Goal: Task Accomplishment & Management: Manage account settings

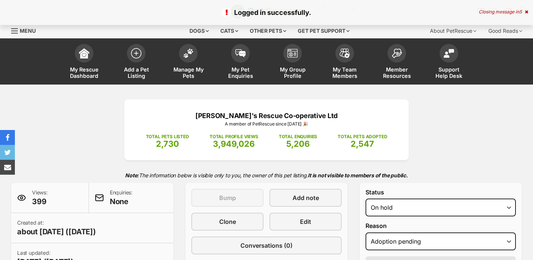
select select "adoption_pending"
click at [194, 59] on link "Manage My Pets" at bounding box center [188, 62] width 52 height 44
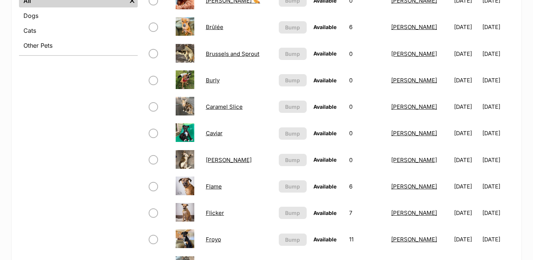
scroll to position [301, 0]
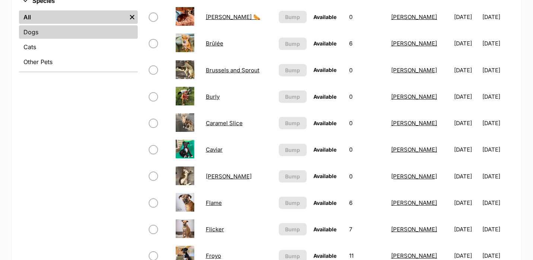
click at [44, 34] on link "Dogs" at bounding box center [78, 31] width 119 height 13
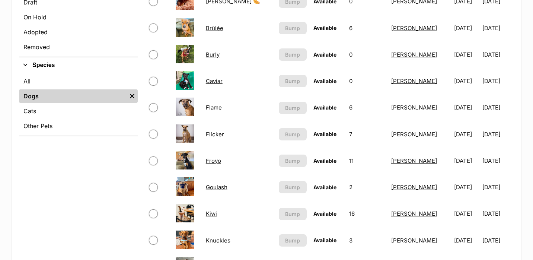
scroll to position [203, 0]
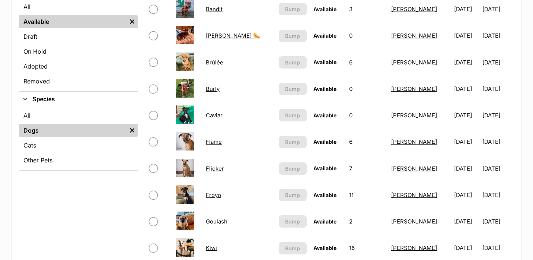
click at [214, 115] on link "Caviar" at bounding box center [214, 115] width 17 height 7
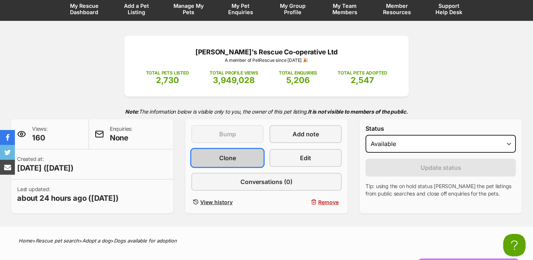
click at [236, 156] on link "Clone" at bounding box center [227, 158] width 72 height 18
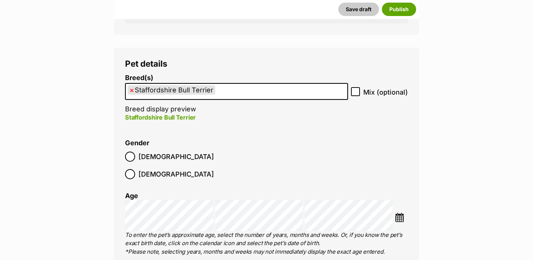
scroll to position [1050, 0]
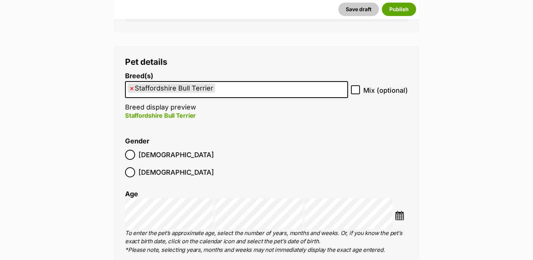
click at [133, 89] on span "×" at bounding box center [132, 87] width 4 height 9
select select
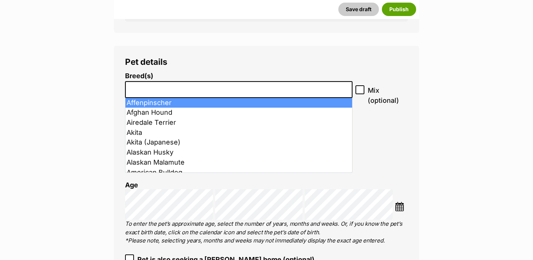
click at [133, 89] on input "search" at bounding box center [239, 88] width 222 height 8
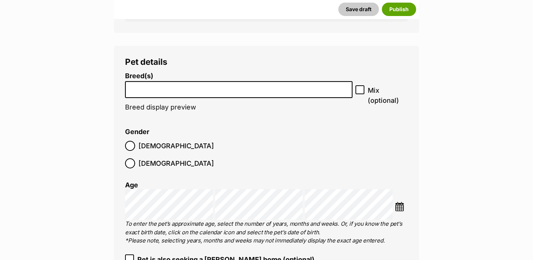
click at [133, 89] on input "search" at bounding box center [239, 88] width 222 height 8
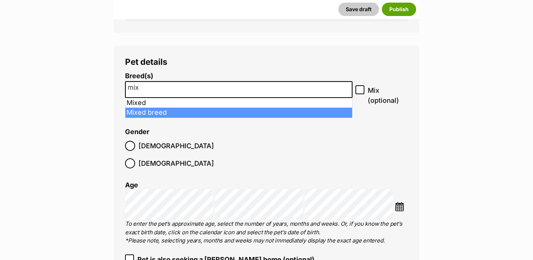
type input "mix"
select select "252261"
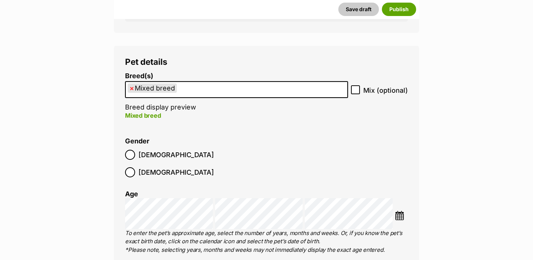
click at [137, 156] on label "Male" at bounding box center [169, 155] width 89 height 10
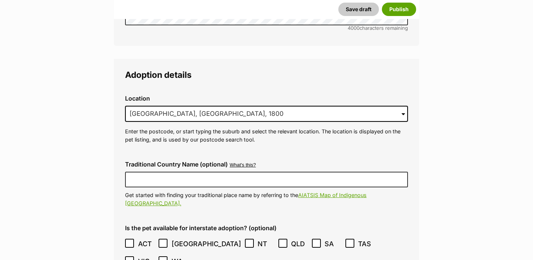
scroll to position [1859, 0]
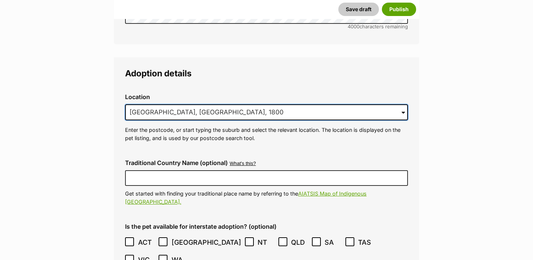
click at [170, 104] on input "Ashfield, NSW, 1800" at bounding box center [266, 112] width 283 height 16
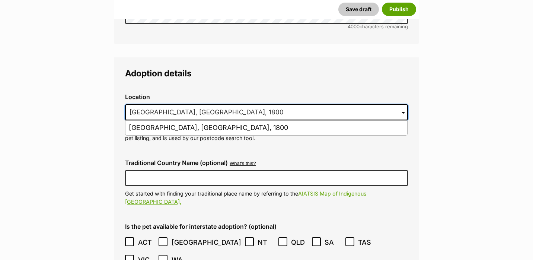
click at [170, 104] on input "Ashfield, NSW, 1800" at bounding box center [266, 112] width 283 height 16
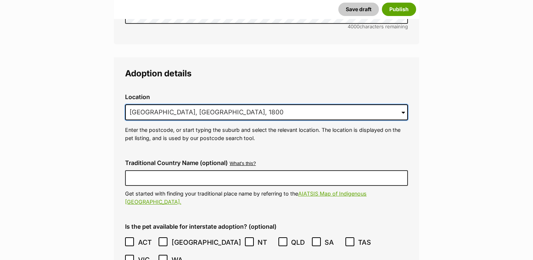
click at [170, 104] on input "Ashfield, NSW, 1800" at bounding box center [266, 112] width 283 height 16
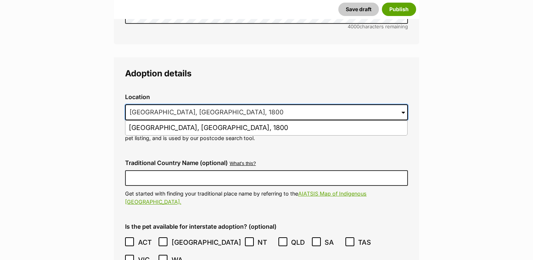
click at [170, 104] on input "Ashfield, NSW, 1800" at bounding box center [266, 112] width 283 height 16
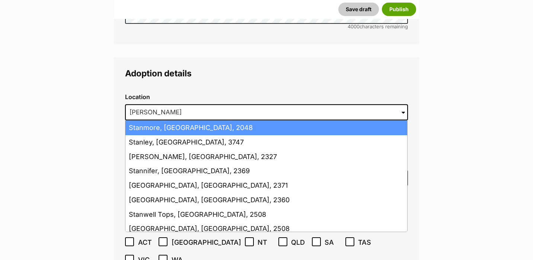
click at [166, 121] on li "Stanmore, New South Wales, 2048" at bounding box center [266, 128] width 282 height 15
type input "Stanmore, New South Wales, 2048"
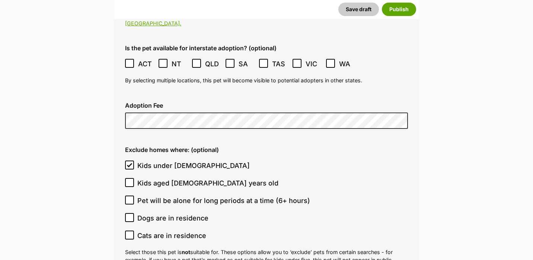
scroll to position [2038, 0]
click at [130, 162] on icon at bounding box center [129, 164] width 5 height 5
click at [130, 160] on input "Kids under 5 years old" at bounding box center [129, 164] width 9 height 9
click at [130, 162] on icon at bounding box center [129, 164] width 5 height 5
click at [130, 160] on input "Kids under 5 years old" at bounding box center [129, 164] width 9 height 9
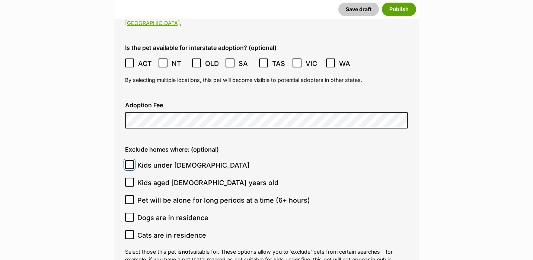
checkbox input "true"
click at [131, 178] on input "Kids aged 6-12 years old" at bounding box center [129, 182] width 9 height 9
checkbox input "true"
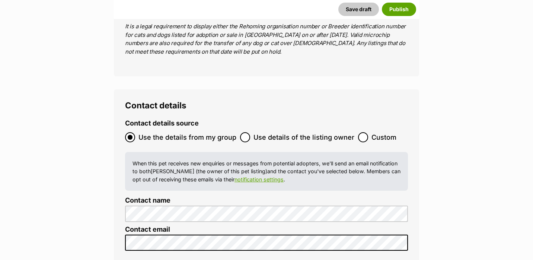
scroll to position [2858, 0]
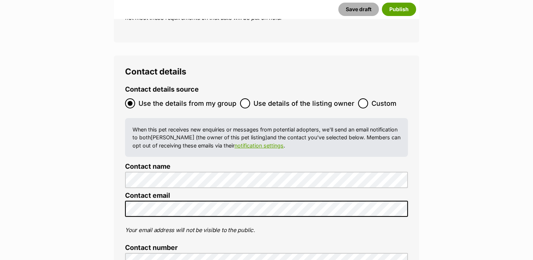
click at [366, 12] on button "Save draft" at bounding box center [359, 9] width 41 height 13
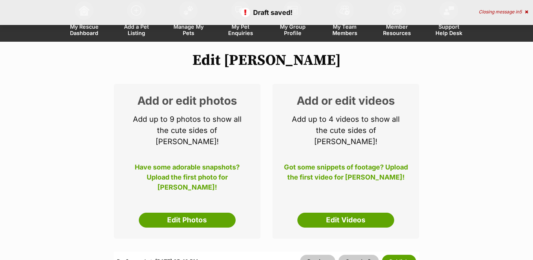
scroll to position [57, 0]
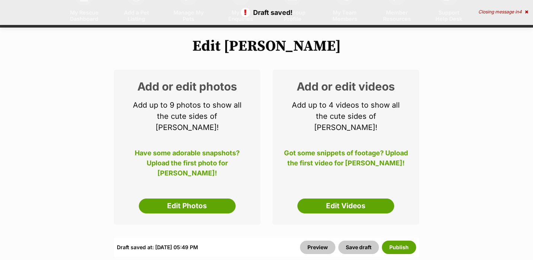
click at [198, 203] on div "Add or edit photos Add up to 9 photos to show all the cute sides of [GEOGRAPHIC…" at bounding box center [187, 147] width 147 height 155
click at [197, 198] on link "Edit Photos" at bounding box center [187, 205] width 97 height 15
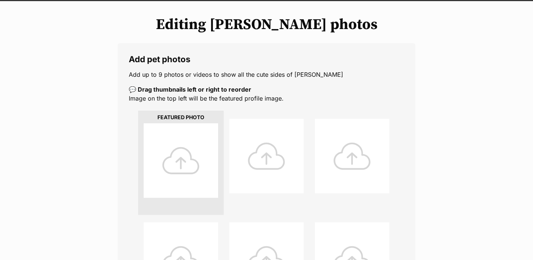
scroll to position [84, 0]
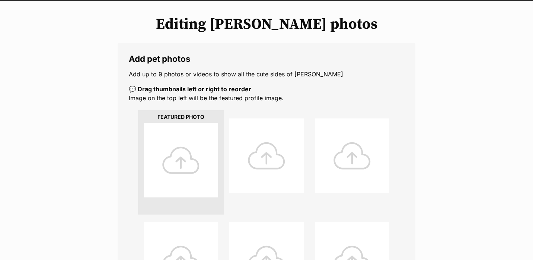
click at [194, 170] on div at bounding box center [181, 160] width 74 height 74
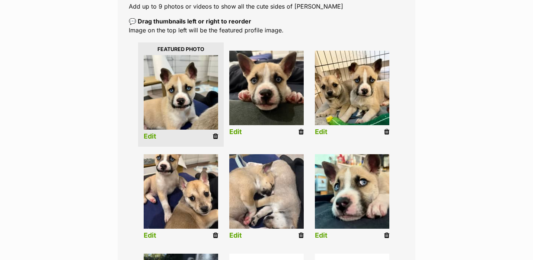
scroll to position [152, 0]
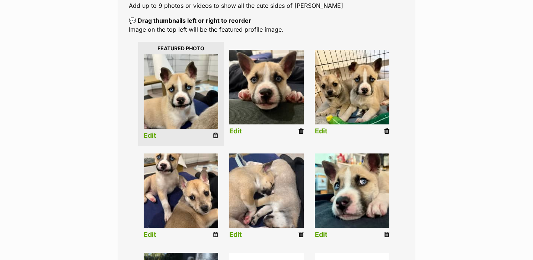
click at [150, 235] on link "Edit" at bounding box center [150, 235] width 13 height 8
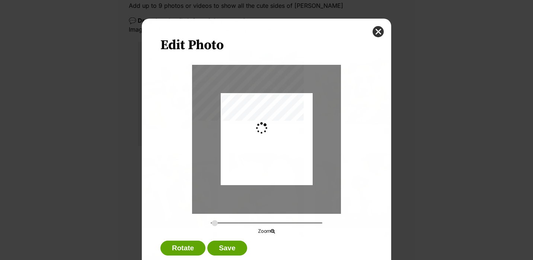
scroll to position [0, 0]
type input "0.2744"
drag, startPoint x: 259, startPoint y: 184, endPoint x: 258, endPoint y: 192, distance: 7.9
click at [258, 192] on div "Dialog Window - Close (Press escape to close)" at bounding box center [267, 147] width 92 height 123
click at [366, 32] on div "Edit Photo Zoom Rotate Save" at bounding box center [267, 148] width 250 height 259
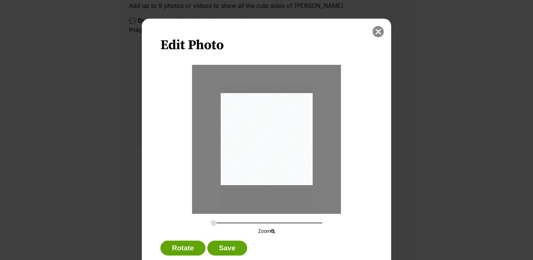
click at [377, 32] on button "close" at bounding box center [378, 31] width 11 height 11
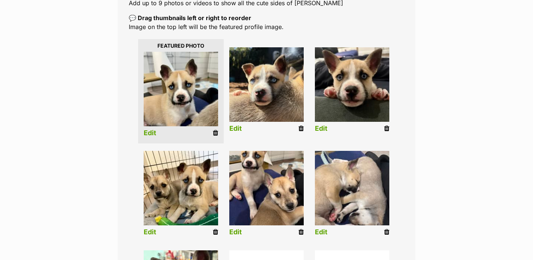
scroll to position [155, 0]
drag, startPoint x: 251, startPoint y: 143, endPoint x: 369, endPoint y: 2, distance: 184.8
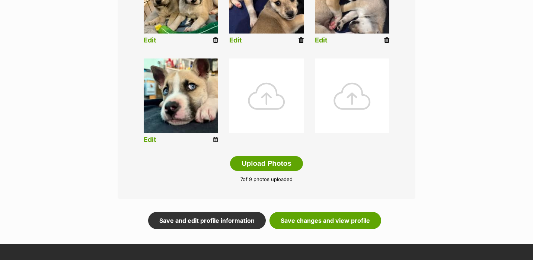
scroll to position [358, 0]
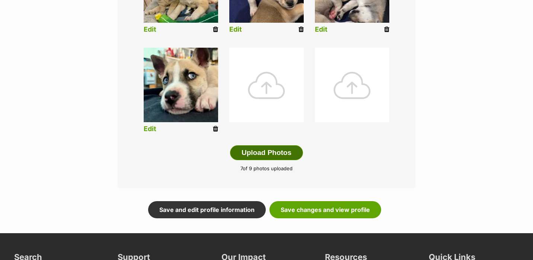
click at [286, 156] on button "Upload Photos" at bounding box center [266, 152] width 73 height 15
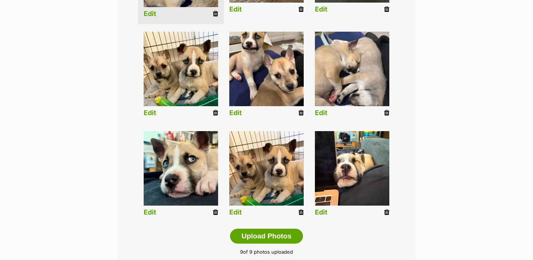
scroll to position [267, 0]
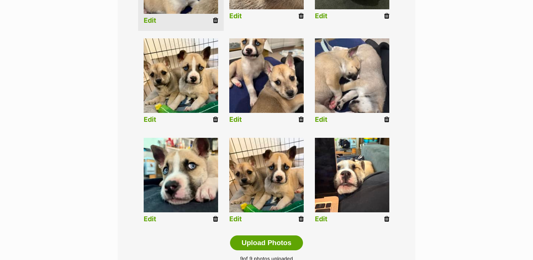
click at [272, 144] on img at bounding box center [266, 175] width 74 height 74
click at [301, 220] on icon at bounding box center [301, 219] width 5 height 7
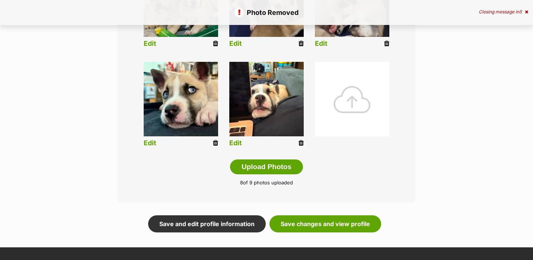
scroll to position [344, 0]
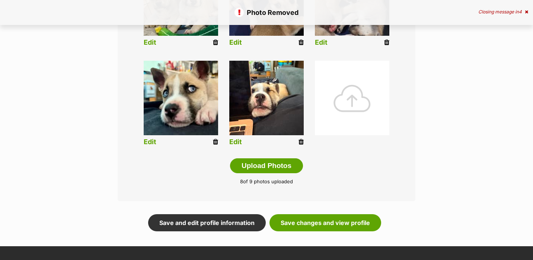
click at [342, 122] on div at bounding box center [352, 98] width 74 height 74
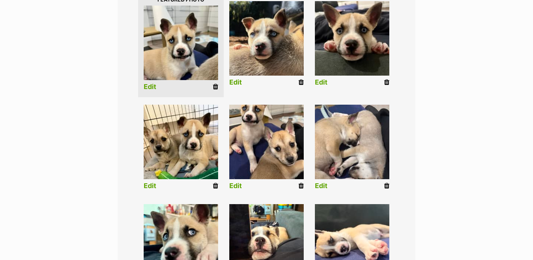
scroll to position [200, 0]
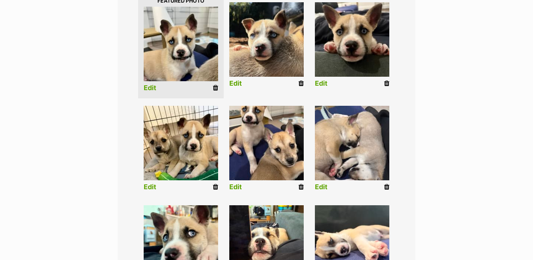
click at [301, 187] on icon at bounding box center [301, 187] width 5 height 7
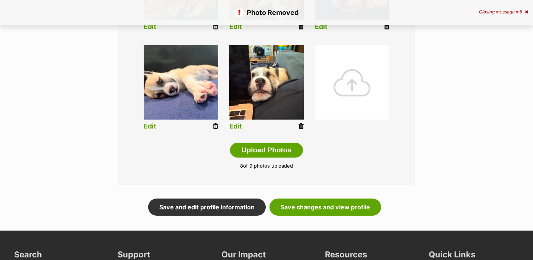
scroll to position [366, 0]
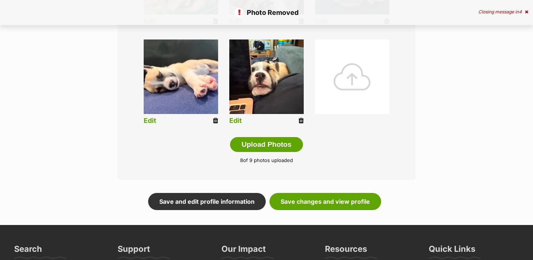
click at [356, 85] on div at bounding box center [352, 76] width 74 height 74
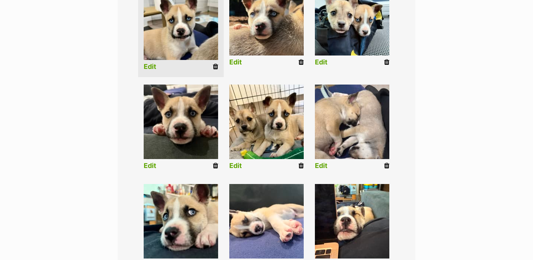
scroll to position [223, 0]
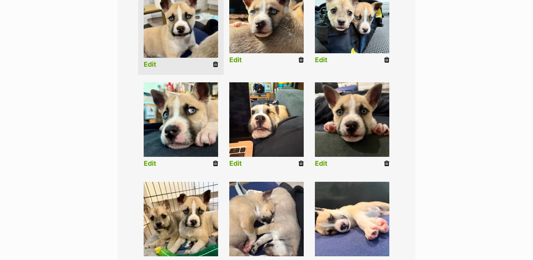
drag, startPoint x: 344, startPoint y: 208, endPoint x: 341, endPoint y: 204, distance: 4.5
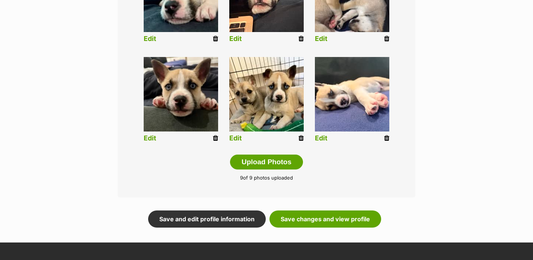
scroll to position [349, 0]
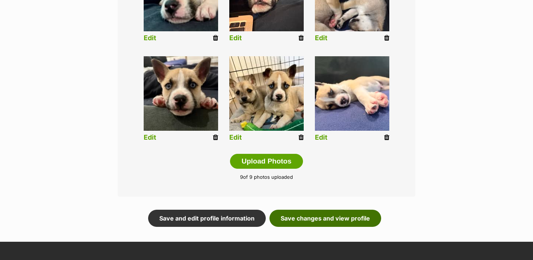
click at [319, 216] on link "Save changes and view profile" at bounding box center [326, 218] width 112 height 17
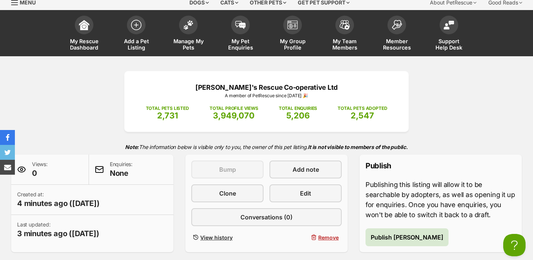
scroll to position [29, 0]
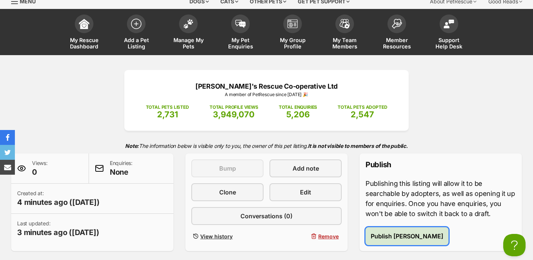
click at [381, 239] on span "Publish Weyland" at bounding box center [407, 236] width 73 height 9
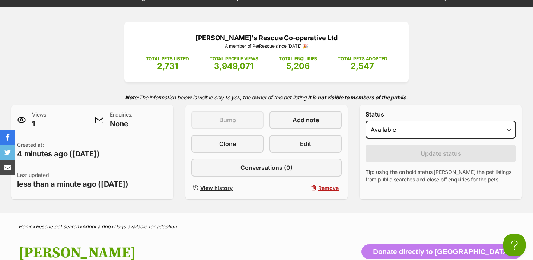
scroll to position [48, 0]
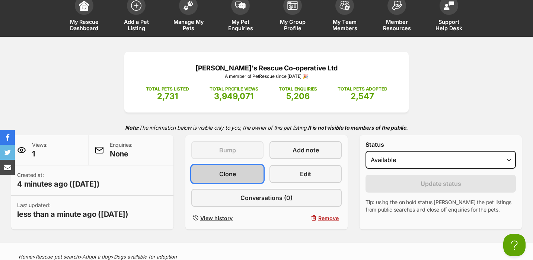
click at [238, 169] on link "Clone" at bounding box center [227, 174] width 72 height 18
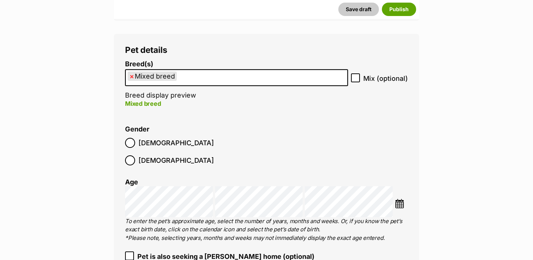
scroll to position [1056, 0]
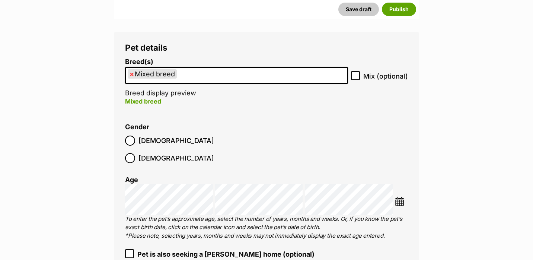
click at [177, 153] on span "[DEMOGRAPHIC_DATA]" at bounding box center [177, 158] width 76 height 10
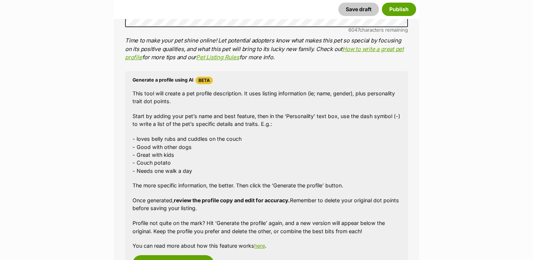
scroll to position [733, 0]
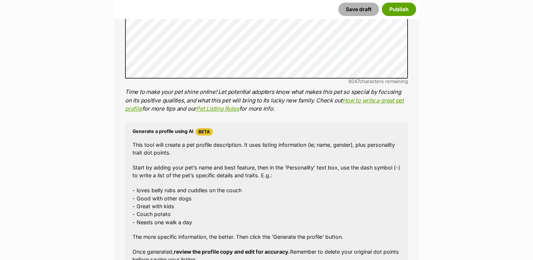
click at [359, 8] on button "Save draft" at bounding box center [359, 9] width 41 height 13
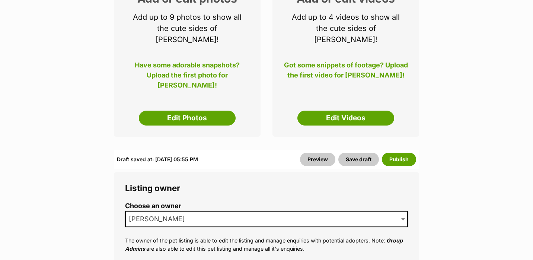
scroll to position [144, 0]
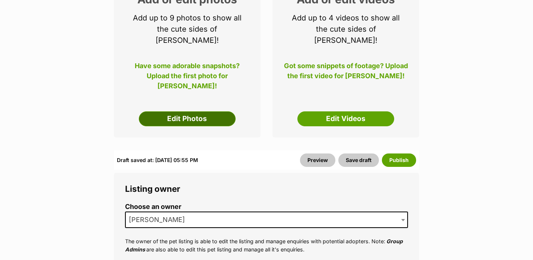
click at [217, 111] on link "Edit Photos" at bounding box center [187, 118] width 97 height 15
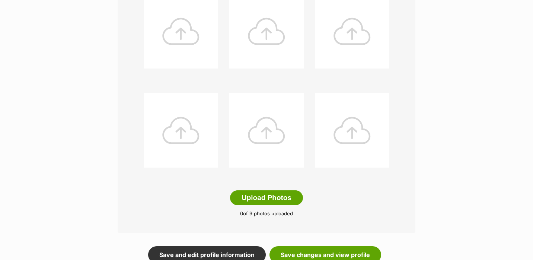
scroll to position [334, 0]
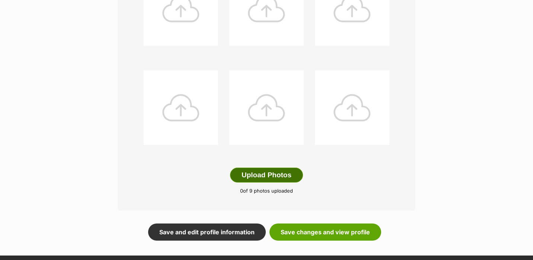
click at [255, 168] on button "Upload Photos" at bounding box center [266, 175] width 73 height 15
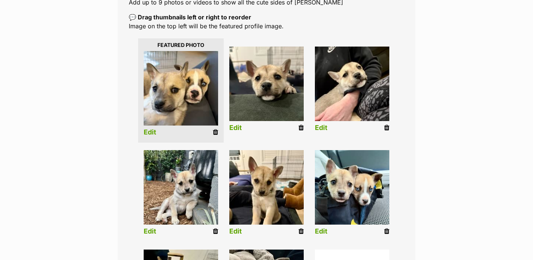
scroll to position [162, 0]
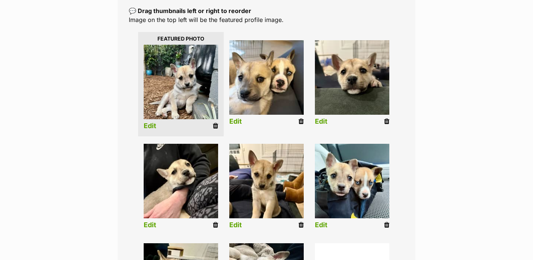
click at [151, 130] on link "Edit" at bounding box center [150, 126] width 13 height 8
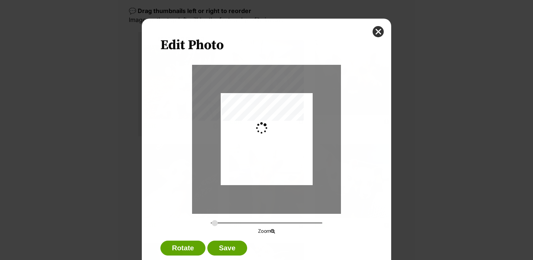
scroll to position [0, 0]
type input "0.2744"
drag, startPoint x: 269, startPoint y: 164, endPoint x: 268, endPoint y: 172, distance: 7.9
click at [268, 172] on div "Dialog Window - Close (Press escape to close)" at bounding box center [267, 147] width 92 height 123
click at [226, 245] on button "Save" at bounding box center [226, 248] width 39 height 15
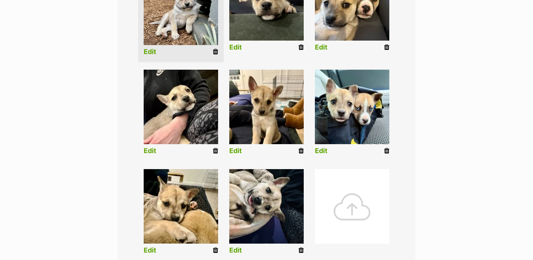
scroll to position [255, 0]
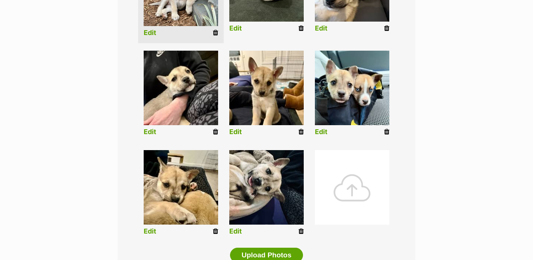
drag, startPoint x: 356, startPoint y: 85, endPoint x: 261, endPoint y: 0, distance: 127.1
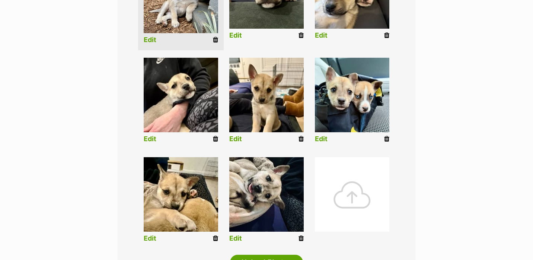
scroll to position [249, 0]
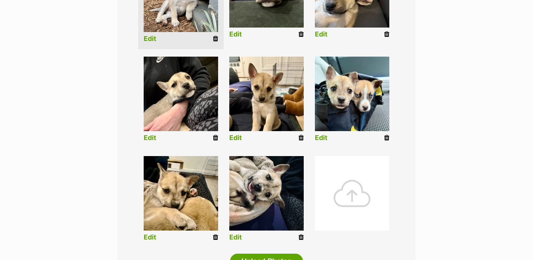
click at [341, 210] on div at bounding box center [352, 193] width 74 height 74
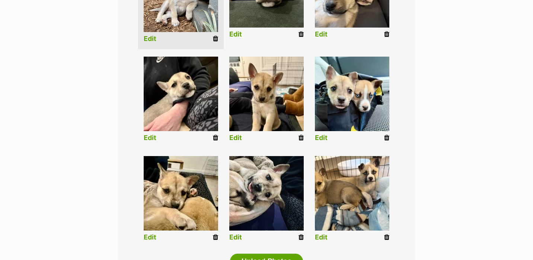
click at [328, 237] on li "Edit" at bounding box center [352, 200] width 86 height 96
click at [325, 234] on link "Edit" at bounding box center [321, 237] width 13 height 8
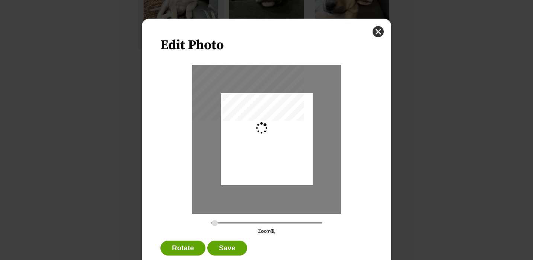
scroll to position [0, 0]
type input "0.3659"
drag, startPoint x: 299, startPoint y: 176, endPoint x: 308, endPoint y: 177, distance: 9.0
click at [308, 177] on div "Dialog Window - Close (Press escape to close)" at bounding box center [275, 139] width 123 height 92
click at [237, 250] on button "Save" at bounding box center [226, 248] width 39 height 15
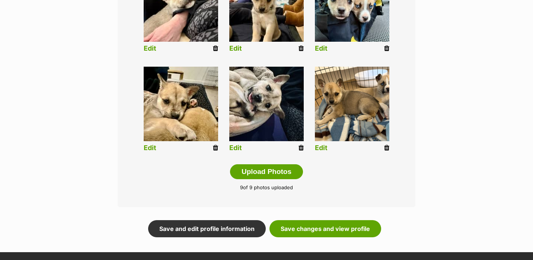
scroll to position [346, 0]
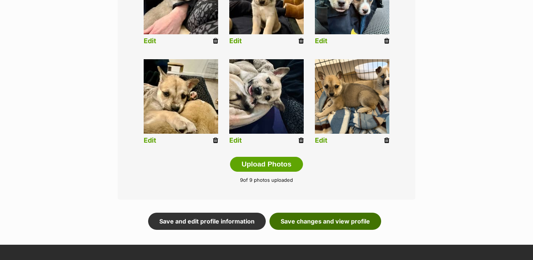
click at [304, 217] on link "Save changes and view profile" at bounding box center [326, 221] width 112 height 17
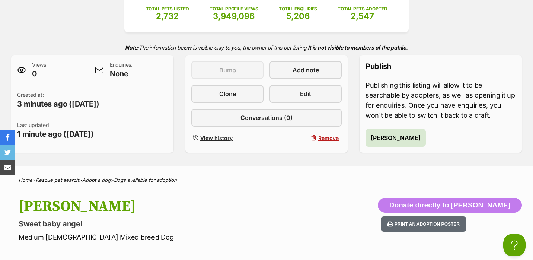
scroll to position [129, 0]
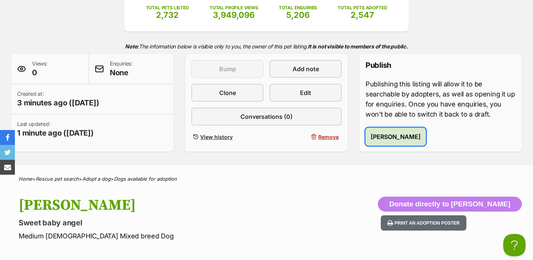
click at [400, 142] on button "Publish Yutani" at bounding box center [396, 137] width 60 height 18
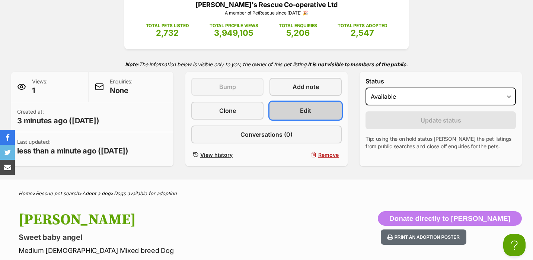
click at [316, 115] on link "Edit" at bounding box center [306, 111] width 72 height 18
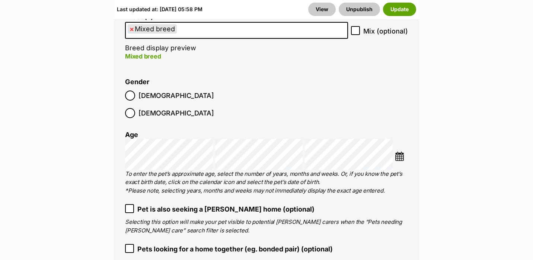
scroll to position [1275, 0]
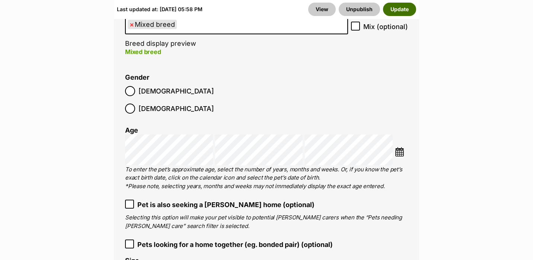
click at [394, 9] on button "Update" at bounding box center [399, 9] width 33 height 13
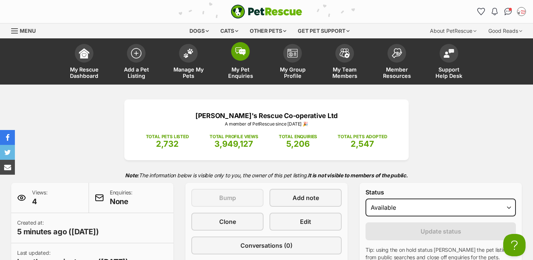
click at [238, 66] on span "My Pet Enquiries" at bounding box center [241, 72] width 34 height 13
click at [200, 56] on link "Manage My Pets" at bounding box center [188, 62] width 52 height 44
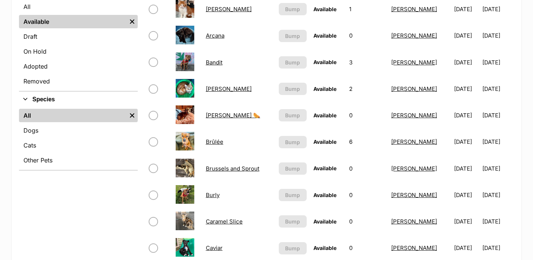
scroll to position [208, 0]
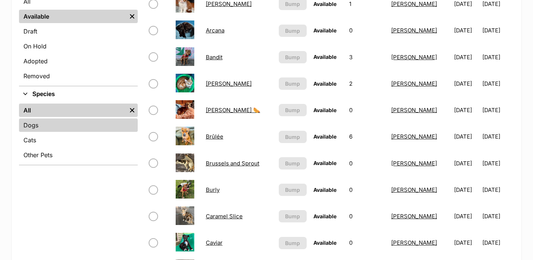
click at [91, 123] on link "Dogs" at bounding box center [78, 124] width 119 height 13
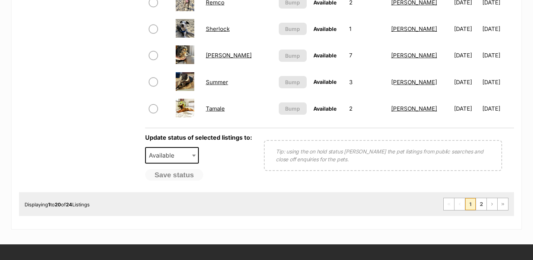
scroll to position [594, 0]
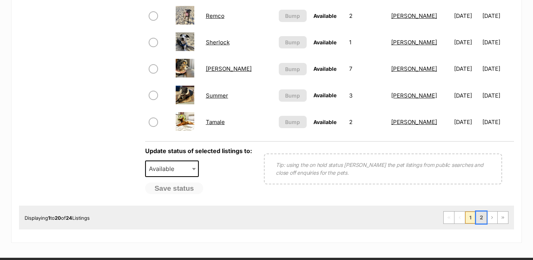
click at [481, 217] on link "2" at bounding box center [481, 218] width 10 height 12
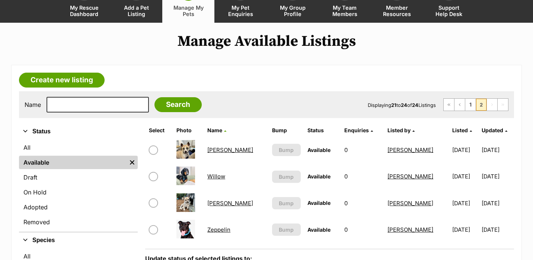
scroll to position [74, 0]
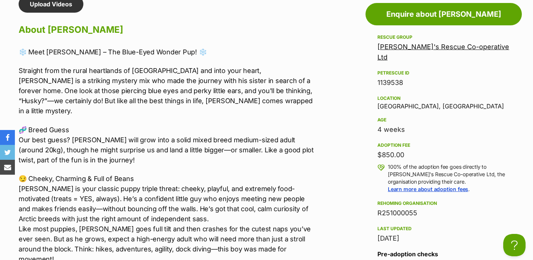
scroll to position [172, 0]
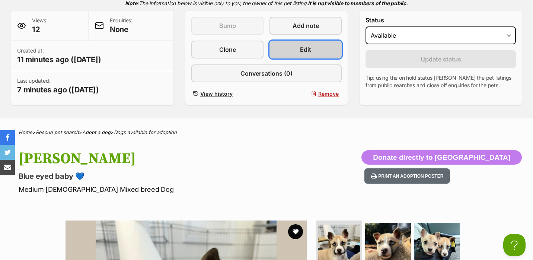
click at [295, 54] on link "Edit" at bounding box center [306, 50] width 72 height 18
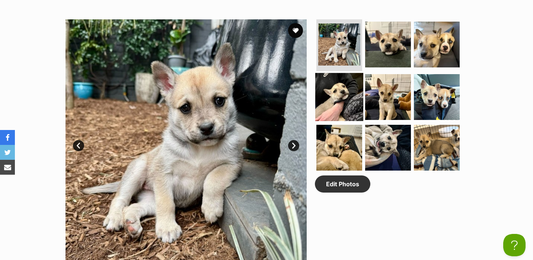
click at [322, 100] on img at bounding box center [339, 97] width 48 height 48
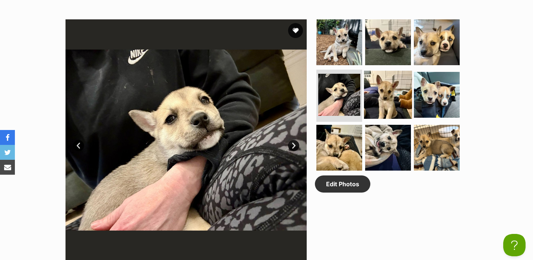
click at [406, 101] on img at bounding box center [388, 95] width 48 height 48
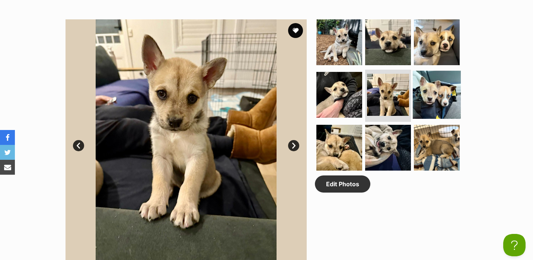
click at [425, 102] on img at bounding box center [437, 95] width 48 height 48
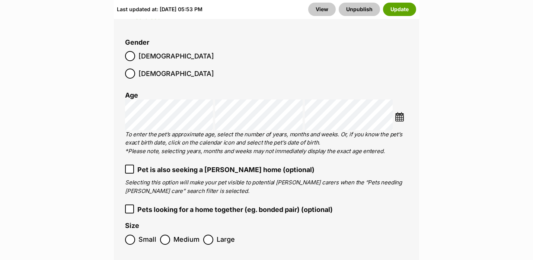
scroll to position [1319, 0]
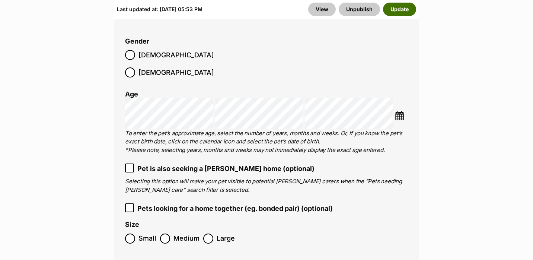
click at [397, 15] on button "Update" at bounding box center [399, 9] width 33 height 13
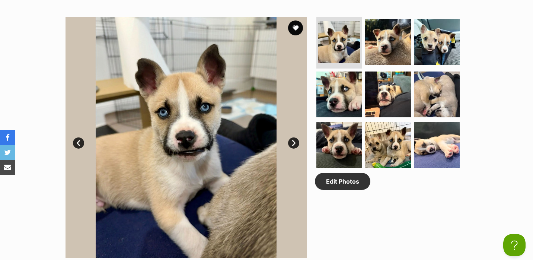
scroll to position [380, 0]
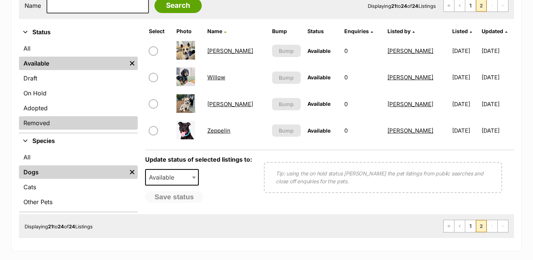
scroll to position [169, 0]
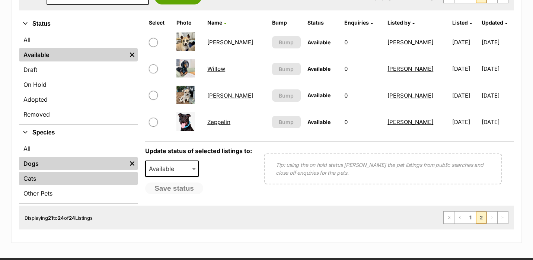
click at [78, 179] on link "Cats" at bounding box center [78, 178] width 119 height 13
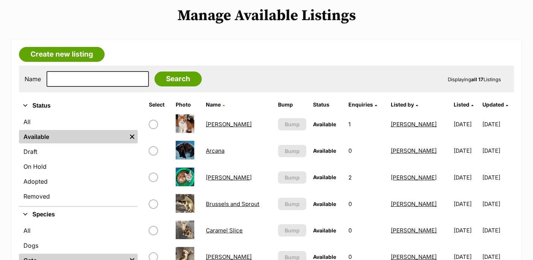
scroll to position [89, 0]
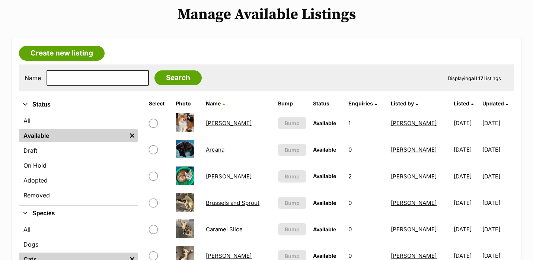
click at [454, 103] on span "Listed" at bounding box center [462, 103] width 16 height 6
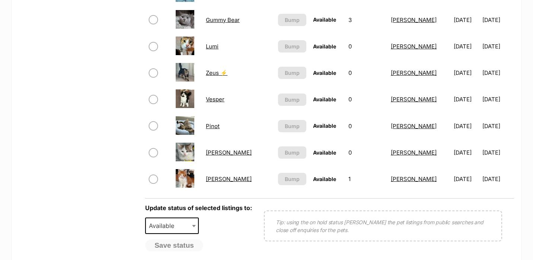
scroll to position [457, 0]
click at [210, 179] on link "[PERSON_NAME]" at bounding box center [229, 179] width 46 height 7
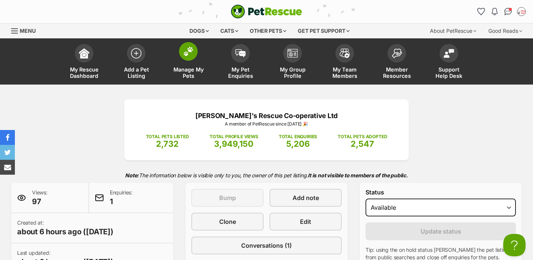
click at [193, 57] on span at bounding box center [188, 51] width 19 height 19
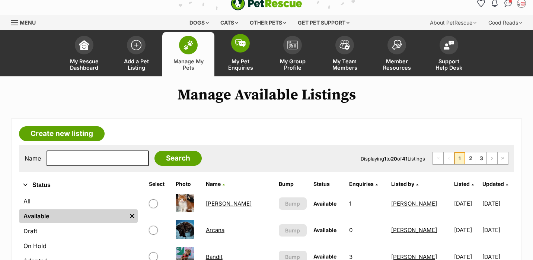
click at [240, 50] on span at bounding box center [240, 43] width 19 height 19
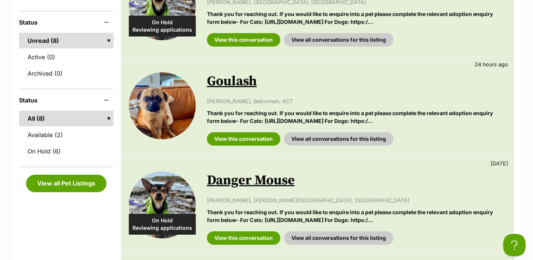
scroll to position [188, 0]
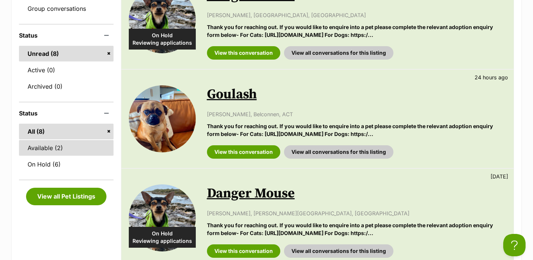
click at [53, 143] on link "Available (2)" at bounding box center [66, 148] width 95 height 16
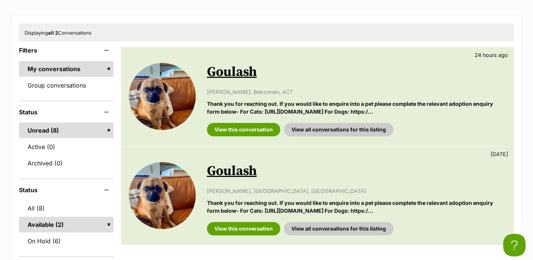
scroll to position [145, 0]
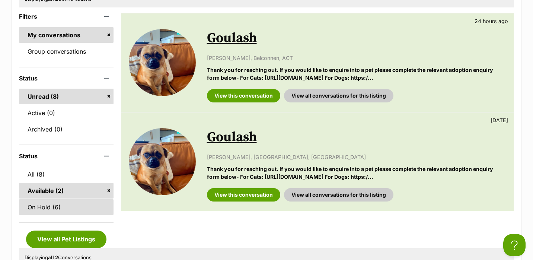
click at [50, 206] on link "On Hold (6)" at bounding box center [66, 207] width 95 height 16
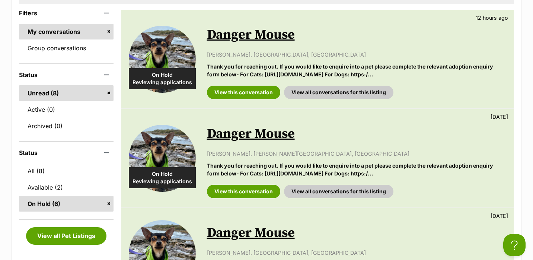
scroll to position [149, 0]
